Goal: Information Seeking & Learning: Learn about a topic

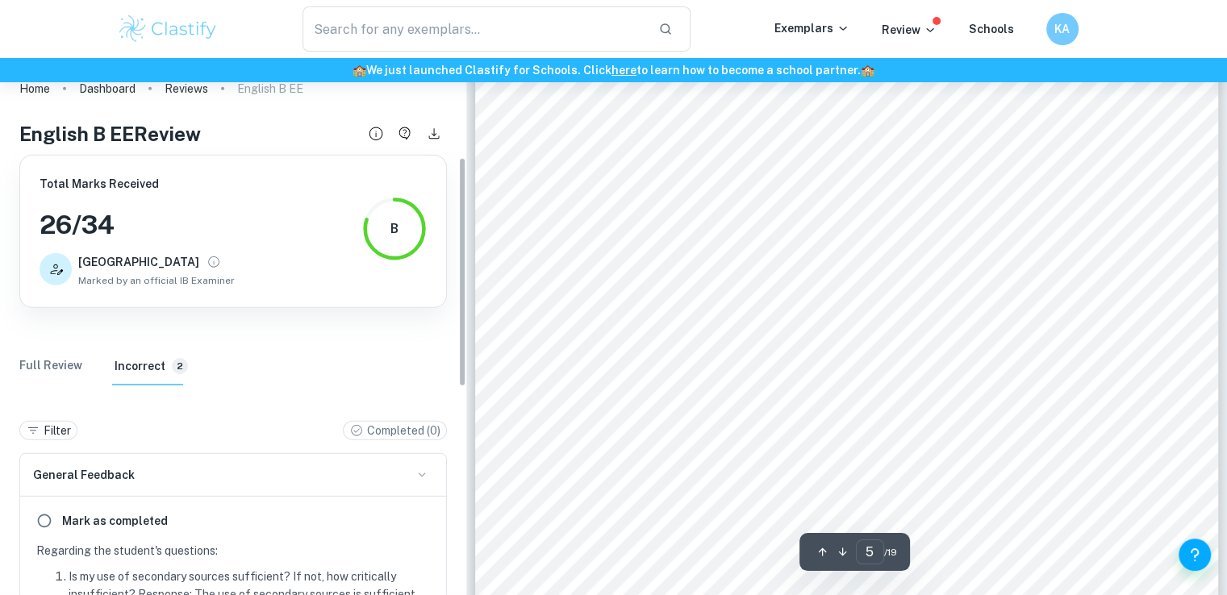
scroll to position [4516, 0]
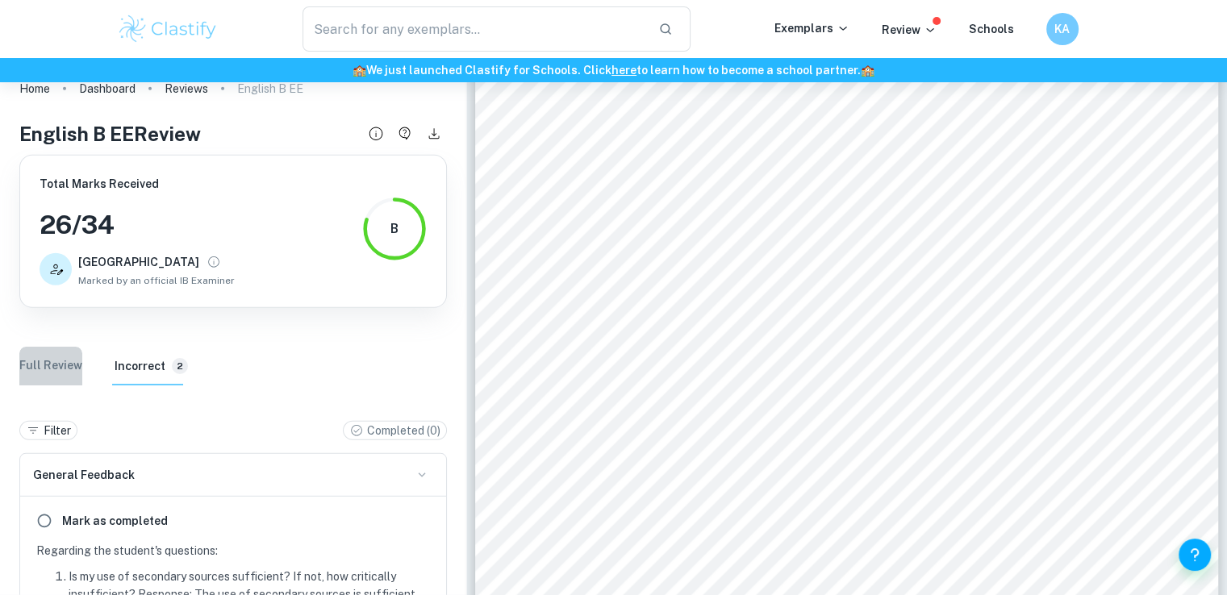
click at [53, 373] on Review "Full Review" at bounding box center [50, 366] width 63 height 39
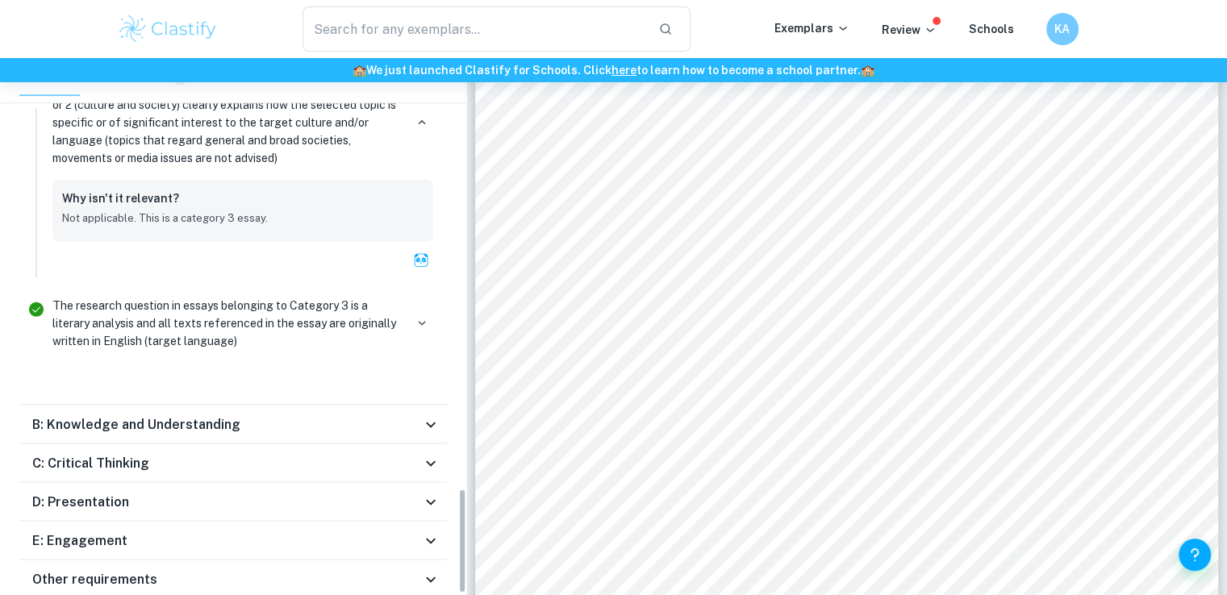
scroll to position [2203, 0]
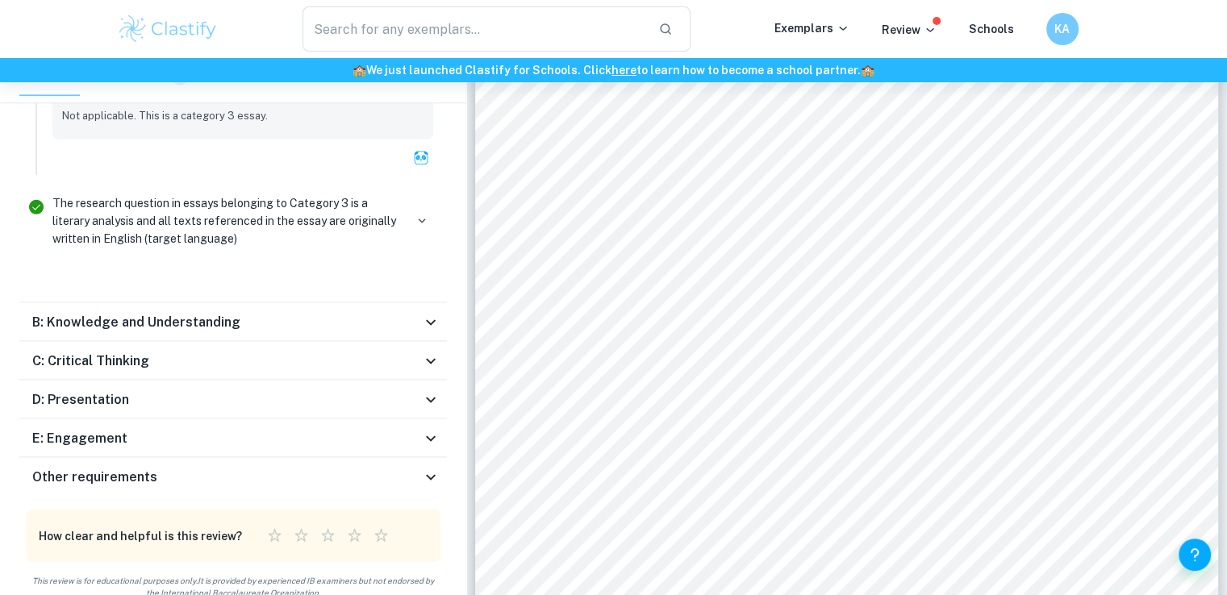
click at [423, 352] on icon at bounding box center [430, 361] width 19 height 19
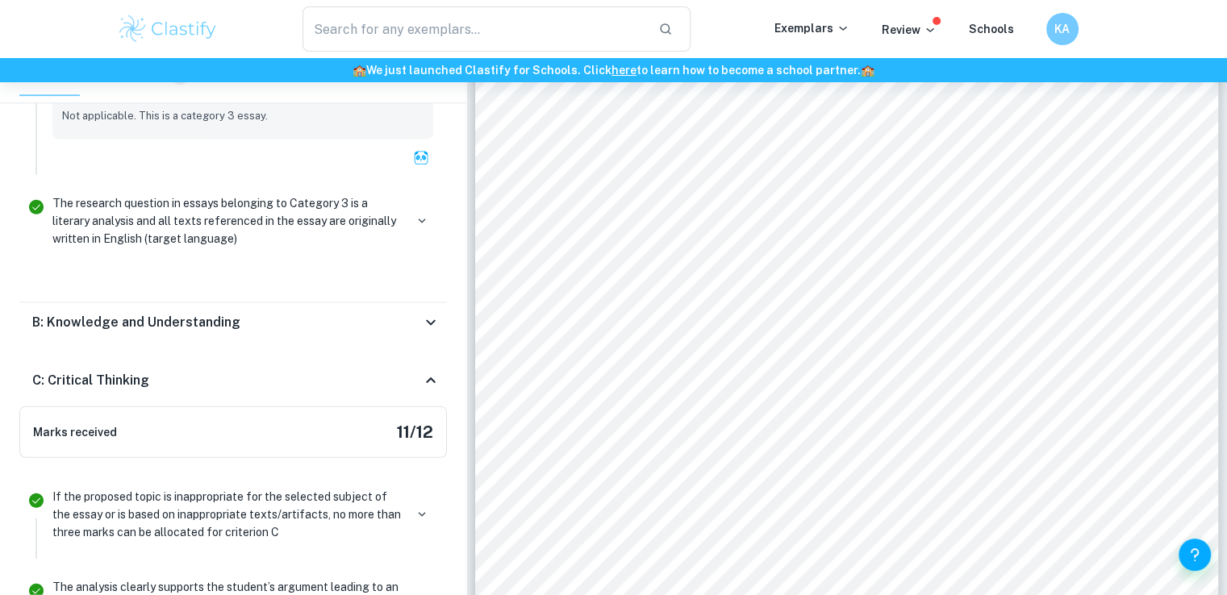
click at [423, 355] on div "C: Critical Thinking" at bounding box center [232, 381] width 427 height 52
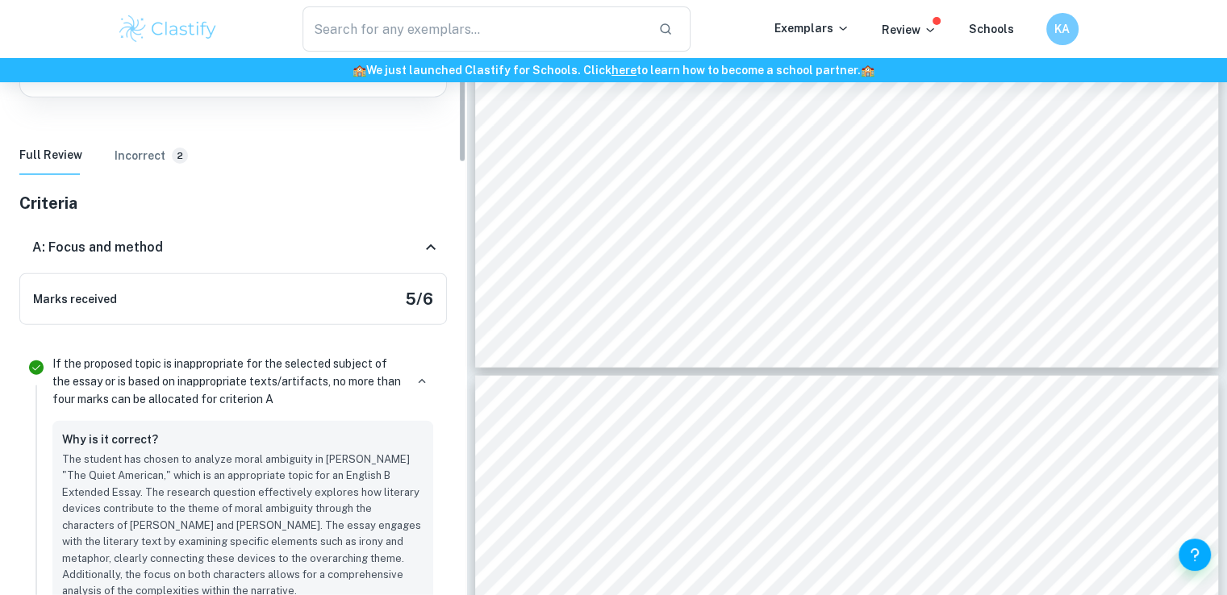
scroll to position [0, 0]
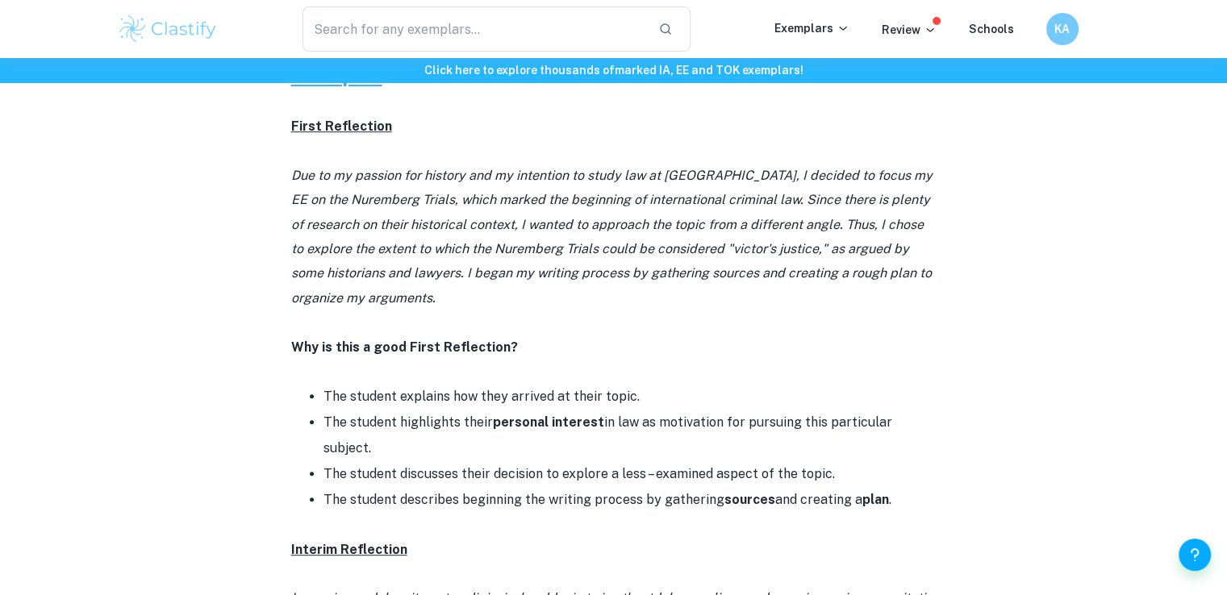
scroll to position [807, 0]
